Goal: Find specific page/section: Find specific page/section

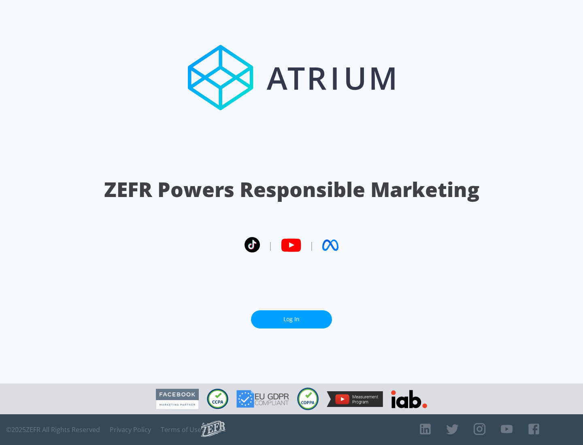
click at [291, 319] on link "Log In" at bounding box center [291, 319] width 81 height 18
